Goal: Navigation & Orientation: Find specific page/section

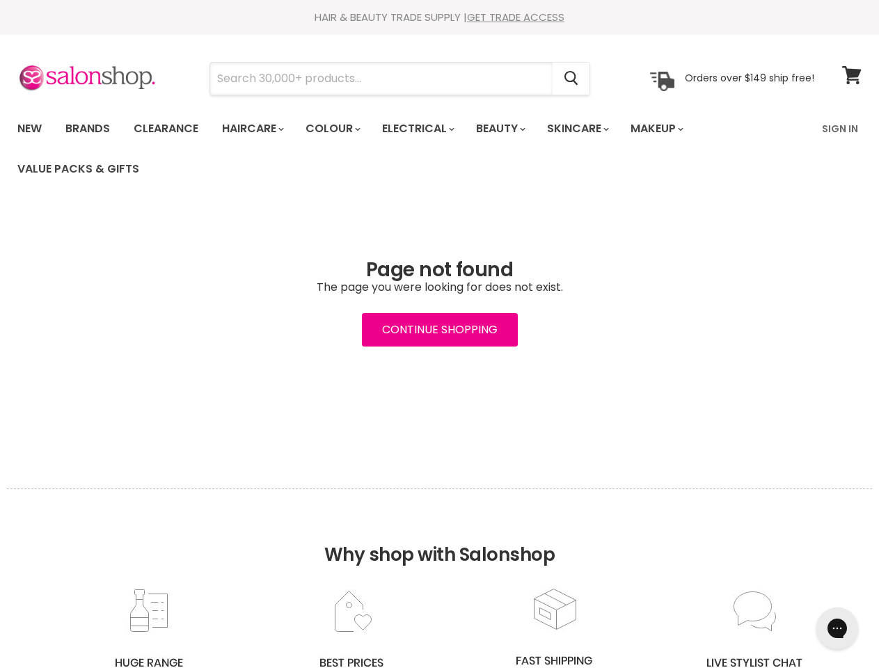
click at [382, 79] on input "Search" at bounding box center [381, 79] width 342 height 32
click at [572, 79] on icon "Search" at bounding box center [572, 79] width 14 height 15
click at [257, 129] on link "Haircare" at bounding box center [252, 128] width 81 height 29
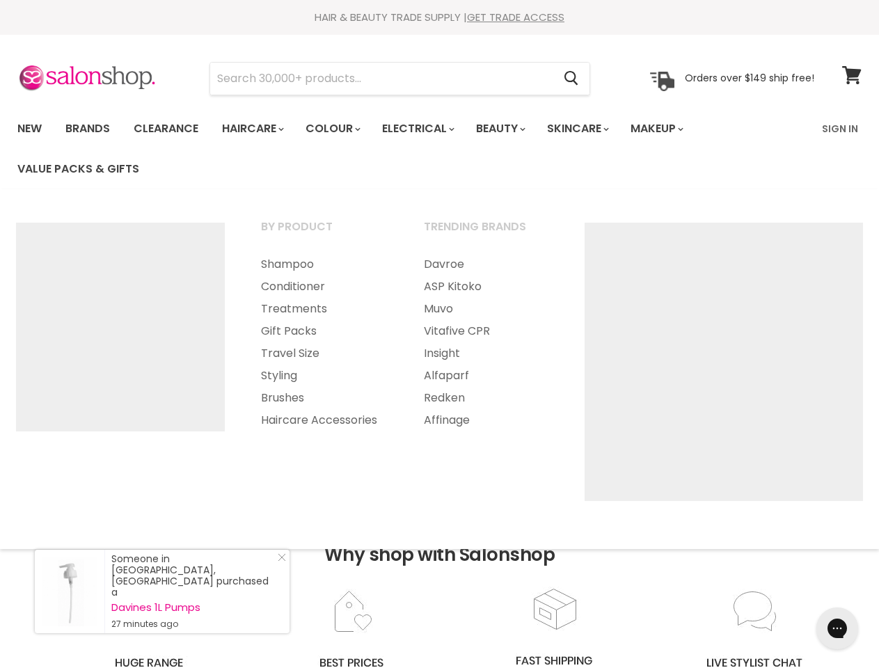
click at [340, 129] on link "Colour" at bounding box center [332, 128] width 74 height 29
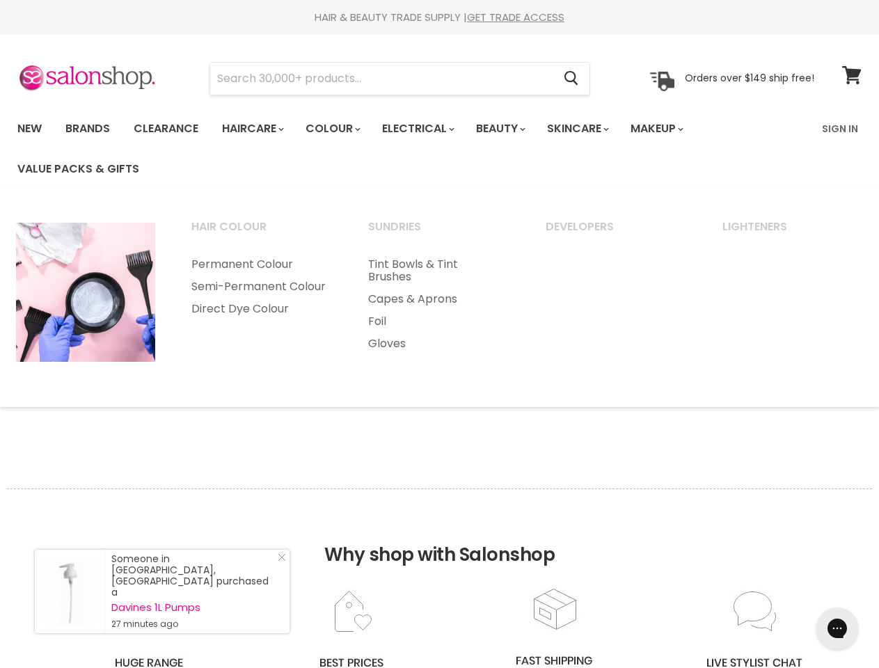
click at [427, 129] on link "Electrical" at bounding box center [417, 128] width 91 height 29
